Goal: Information Seeking & Learning: Learn about a topic

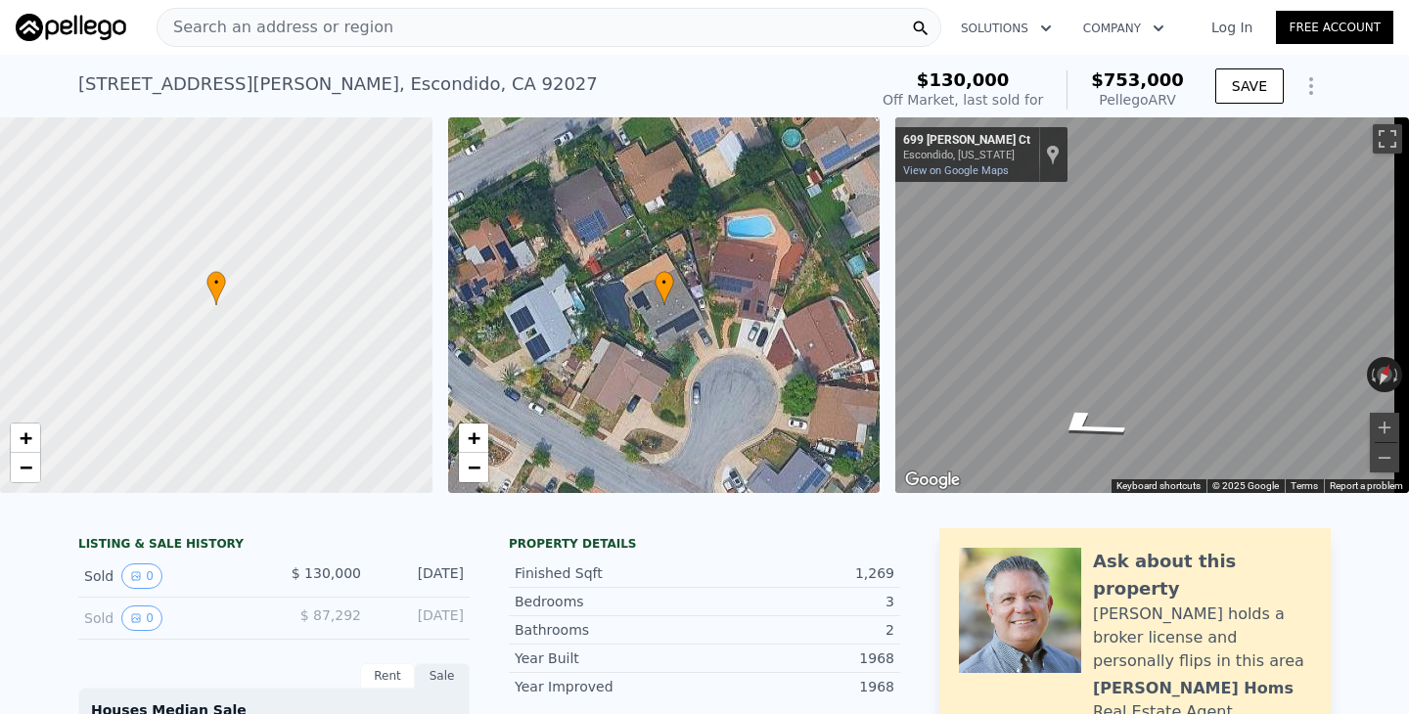
click at [237, 29] on span "Search an address or region" at bounding box center [276, 27] width 236 height 23
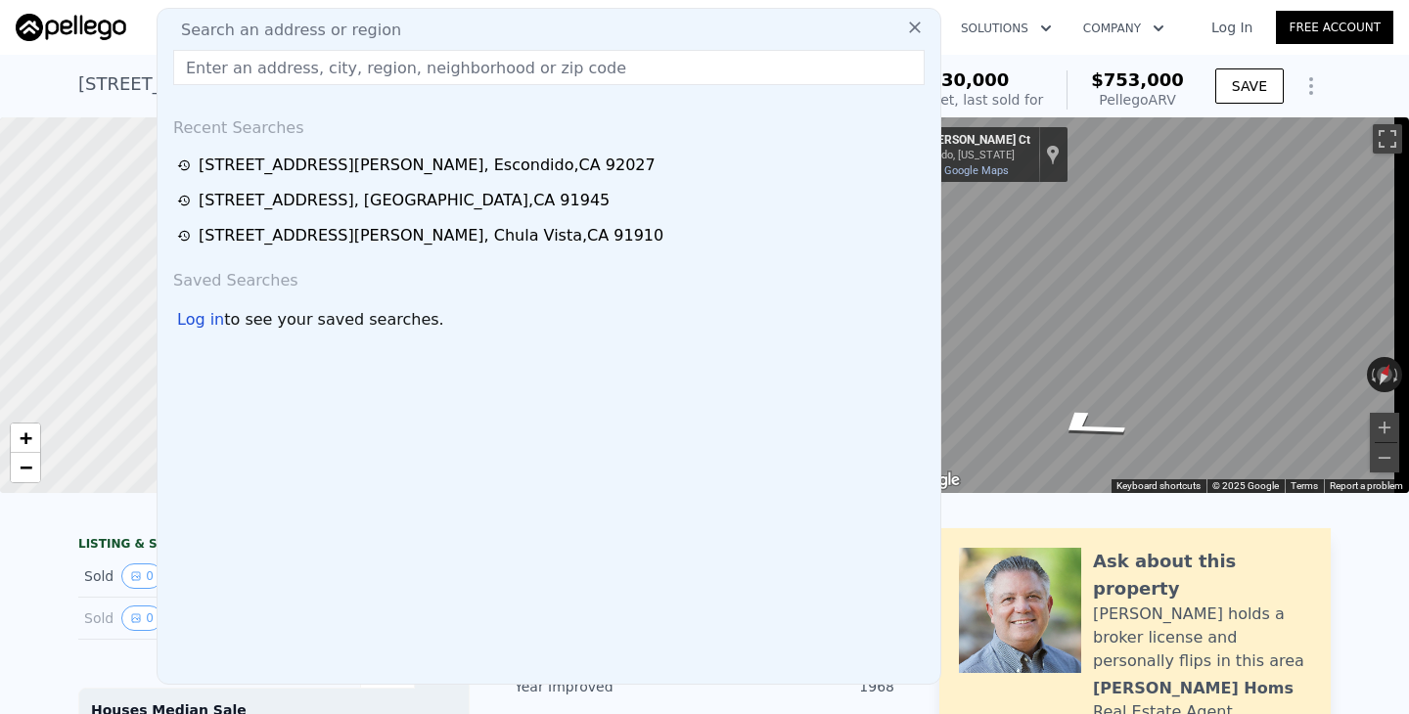
type input "[STREET_ADDRESS]"
type input "8500"
checkbox input "false"
type input "$ 754,000"
type input "$ 572,144"
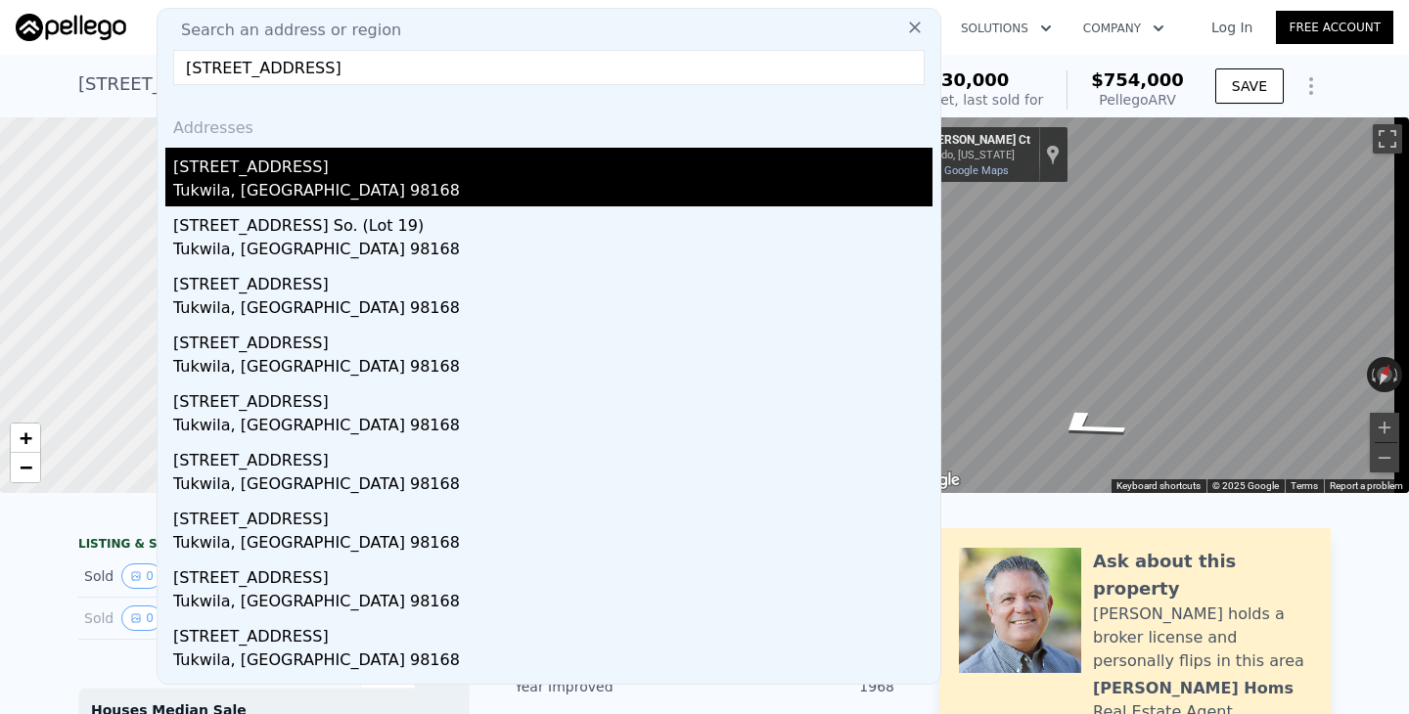
type input "[STREET_ADDRESS]"
click at [216, 176] on div "[STREET_ADDRESS]" at bounding box center [552, 163] width 759 height 31
